Goal: Task Accomplishment & Management: Manage account settings

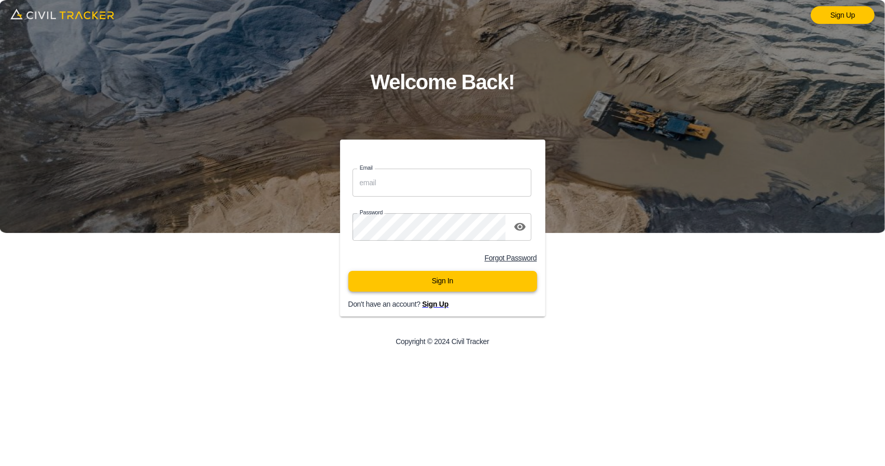
type input "[EMAIL_ADDRESS][DOMAIN_NAME]"
click at [424, 284] on button "Sign In" at bounding box center [442, 281] width 189 height 21
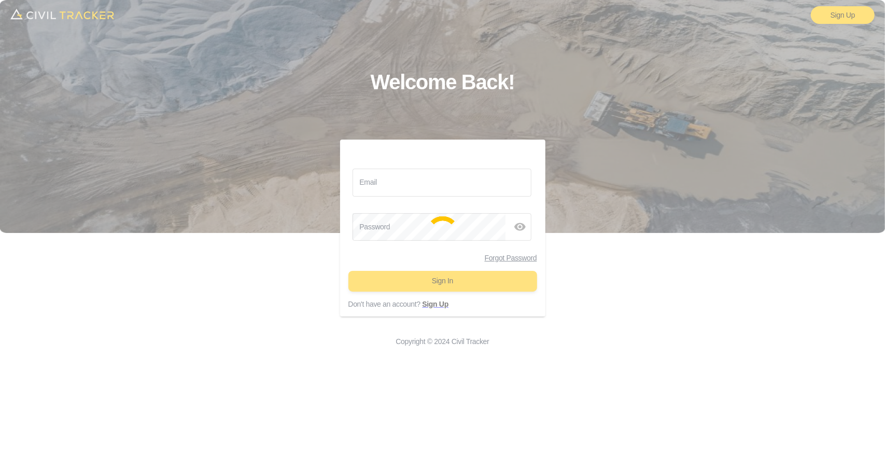
type input "[EMAIL_ADDRESS][DOMAIN_NAME]"
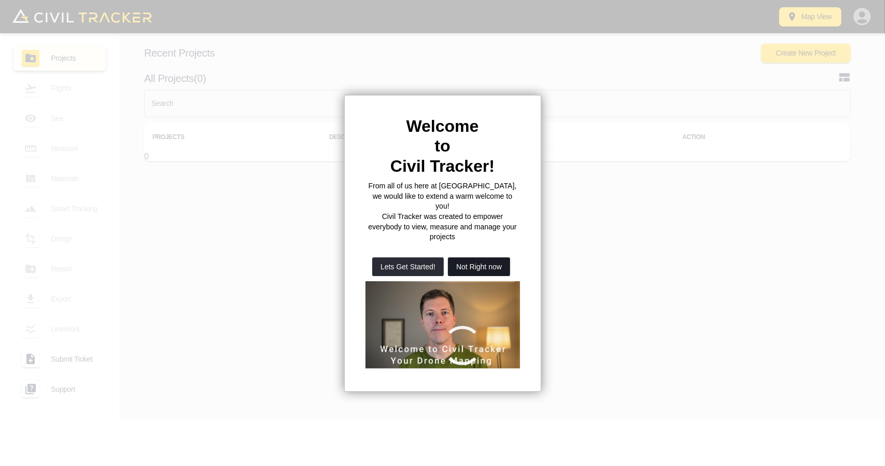
click at [494, 257] on button "Not Right now" at bounding box center [479, 266] width 62 height 19
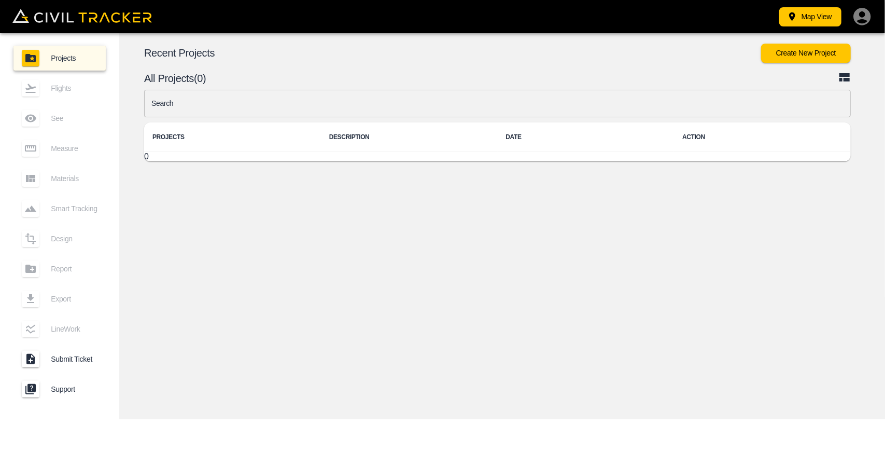
click at [329, 101] on input "text" at bounding box center [497, 103] width 707 height 27
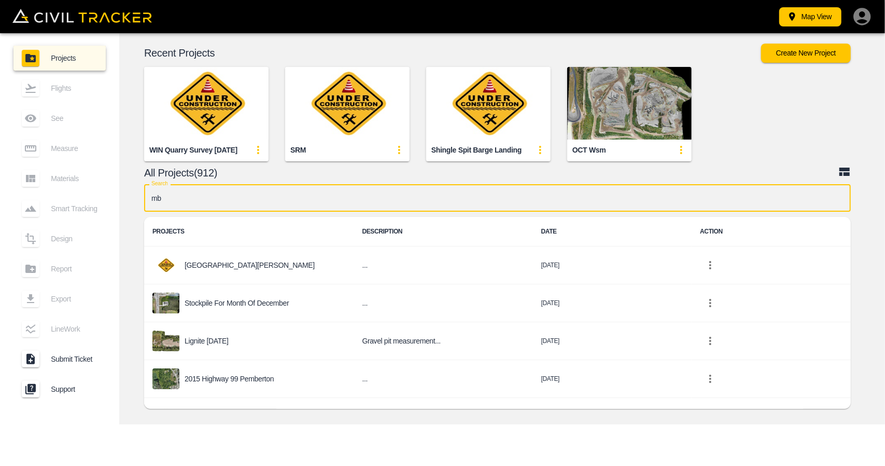
type input "m"
click at [393, 198] on input "mb" at bounding box center [497, 197] width 707 height 27
type input "m"
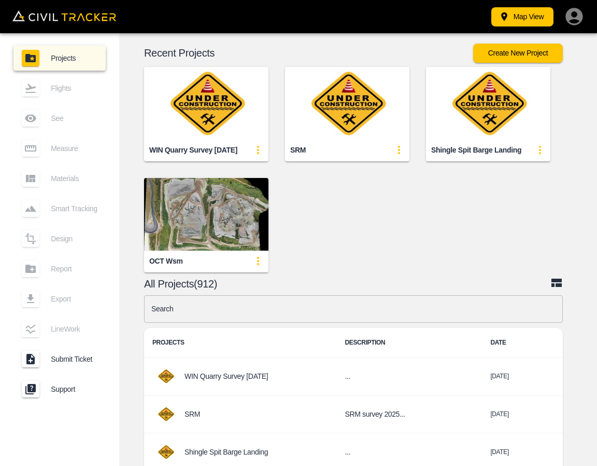
click at [452, 218] on div "WIN Quarry Survey Oct 6 2025 SRM Shingle Spit Barge Landing OCT wsm" at bounding box center [350, 161] width 490 height 222
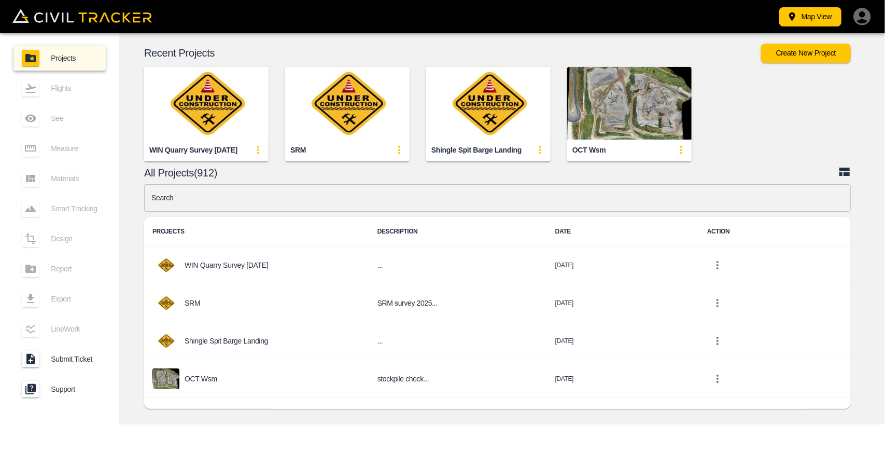
click at [854, 17] on icon "button" at bounding box center [861, 16] width 17 height 17
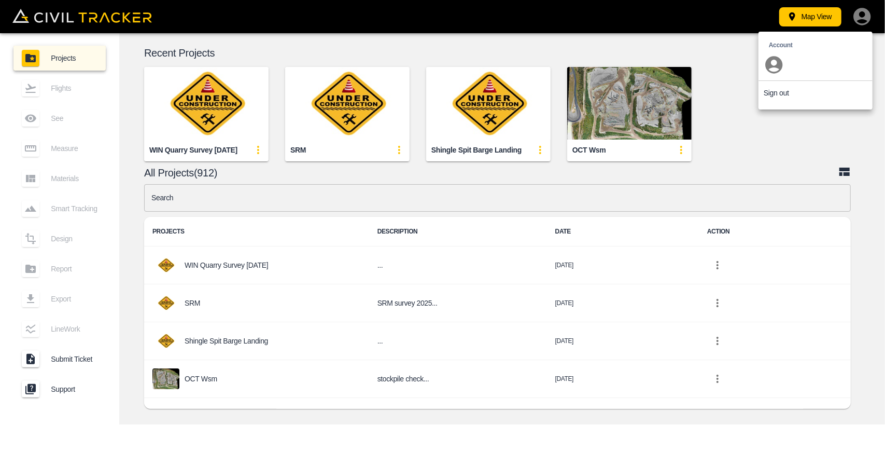
click at [768, 92] on p "Sign out" at bounding box center [776, 93] width 25 height 8
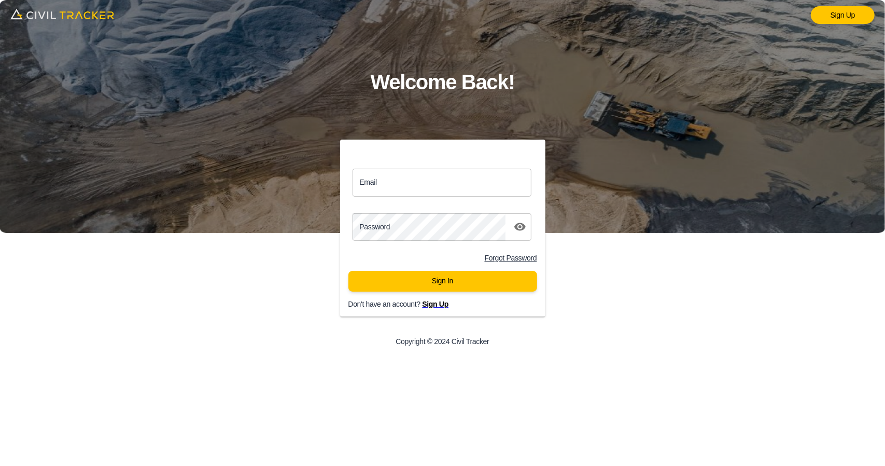
type input "[EMAIL_ADDRESS][DOMAIN_NAME]"
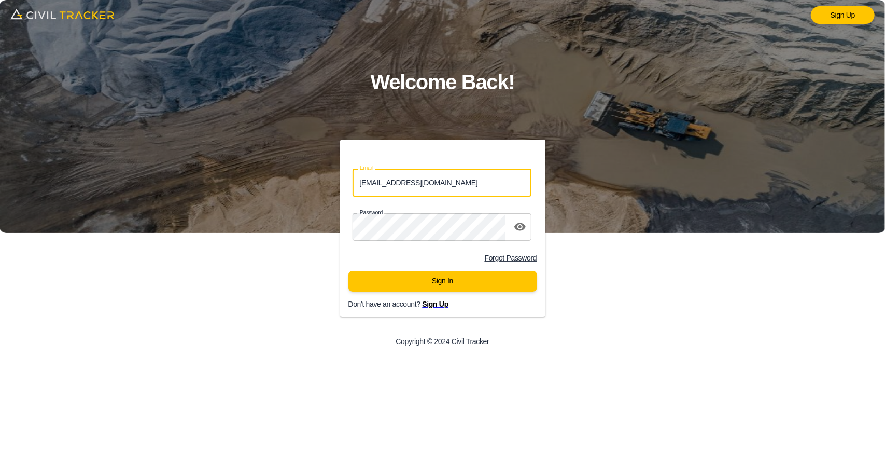
drag, startPoint x: 475, startPoint y: 186, endPoint x: 314, endPoint y: 181, distance: 161.3
click at [314, 181] on div "Email support@civiltracker.xyz Email Password password Forgot Password Sign In …" at bounding box center [442, 247] width 354 height 216
click at [407, 181] on input "Email" at bounding box center [442, 181] width 179 height 27
paste input "matthew.burgess@graham.ca"
type input "matthew.burgess@graham.ca"
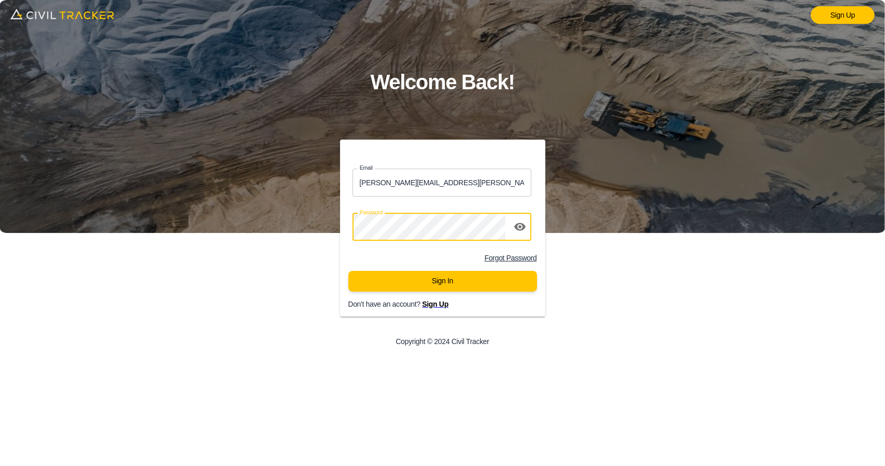
click at [286, 226] on div "Email matthew.burgess@graham.ca Email Password password Forgot Password Sign In…" at bounding box center [442, 247] width 354 height 216
click button "Sign In" at bounding box center [442, 281] width 189 height 21
